Goal: Ask a question

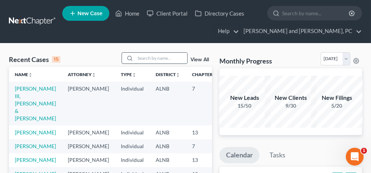
click at [165, 62] on input "search" at bounding box center [161, 58] width 52 height 11
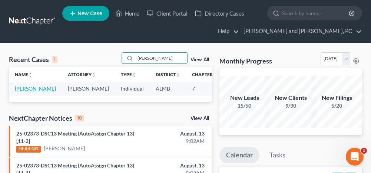
type input "[PERSON_NAME]"
click at [18, 89] on link "[PERSON_NAME]" at bounding box center [35, 88] width 41 height 6
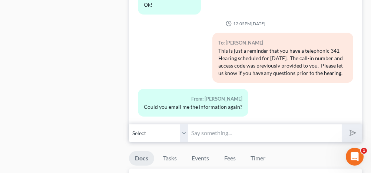
scroll to position [445, 0]
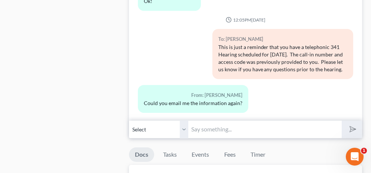
click at [231, 126] on input "text" at bounding box center [264, 129] width 153 height 18
type input "What information?"
click at [356, 124] on icon "submit" at bounding box center [351, 129] width 10 height 10
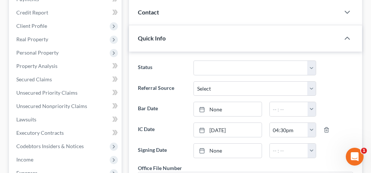
scroll to position [0, 0]
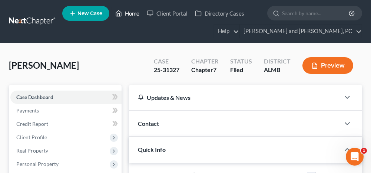
click at [131, 13] on link "Home" at bounding box center [128, 13] width 32 height 13
